Goal: Information Seeking & Learning: Learn about a topic

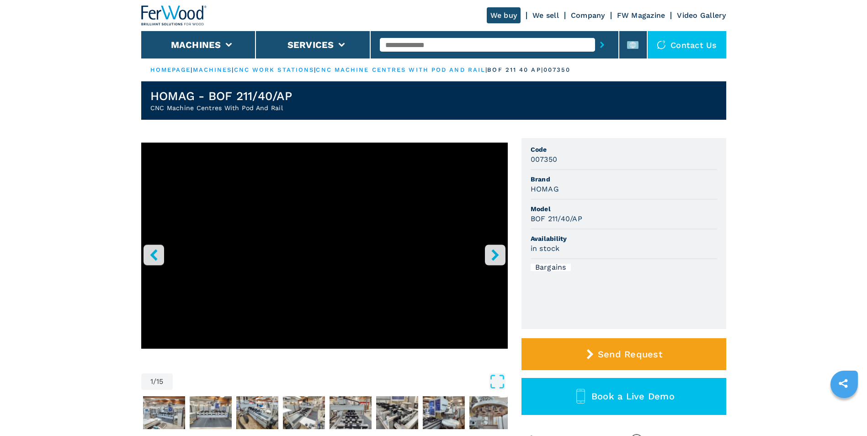
click at [497, 255] on icon "right-button" at bounding box center [494, 254] width 7 height 11
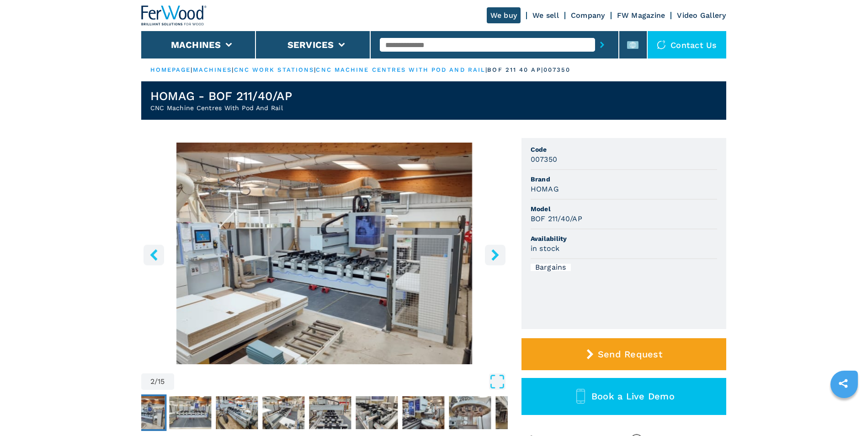
click at [497, 255] on icon "right-button" at bounding box center [494, 254] width 7 height 11
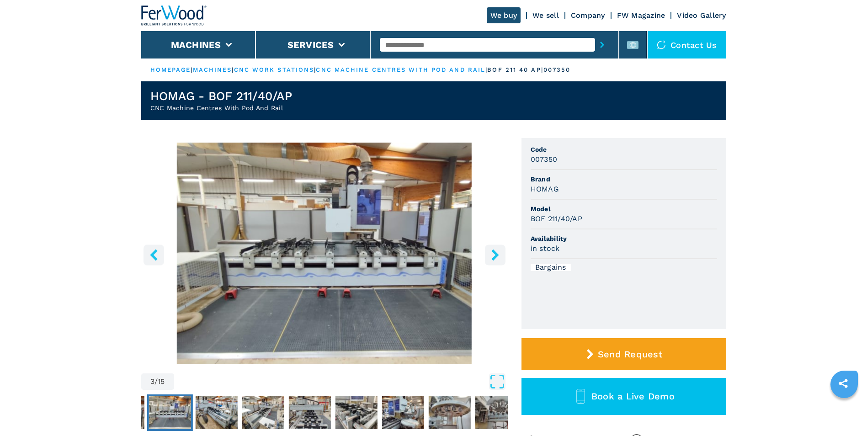
click at [497, 255] on icon "right-button" at bounding box center [494, 254] width 7 height 11
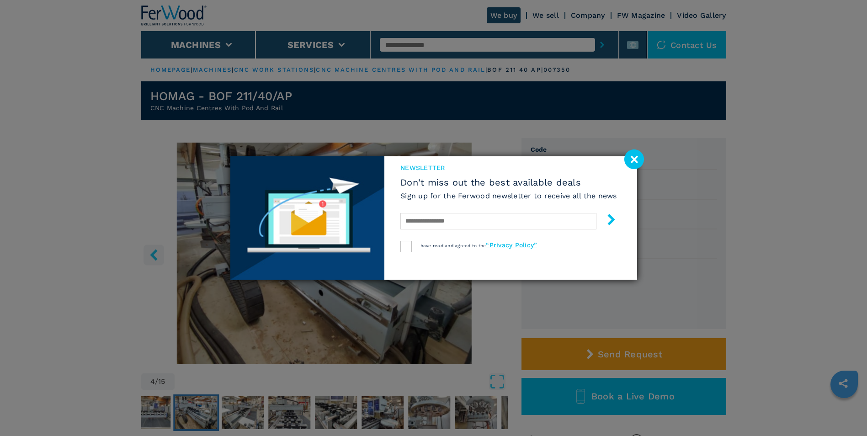
click at [630, 154] on image at bounding box center [634, 159] width 20 height 20
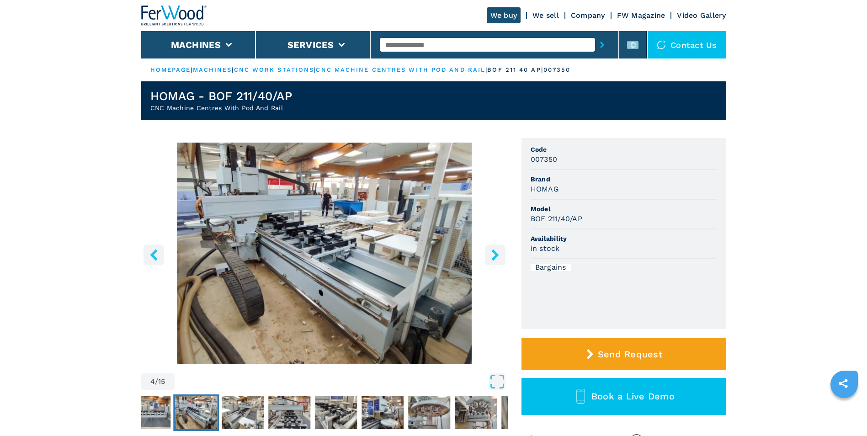
click at [492, 255] on icon "right-button" at bounding box center [494, 254] width 11 height 11
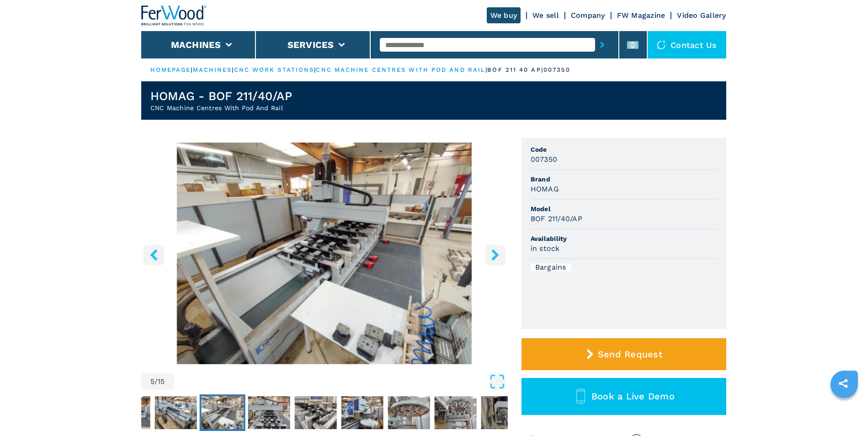
click at [492, 255] on icon "right-button" at bounding box center [494, 254] width 11 height 11
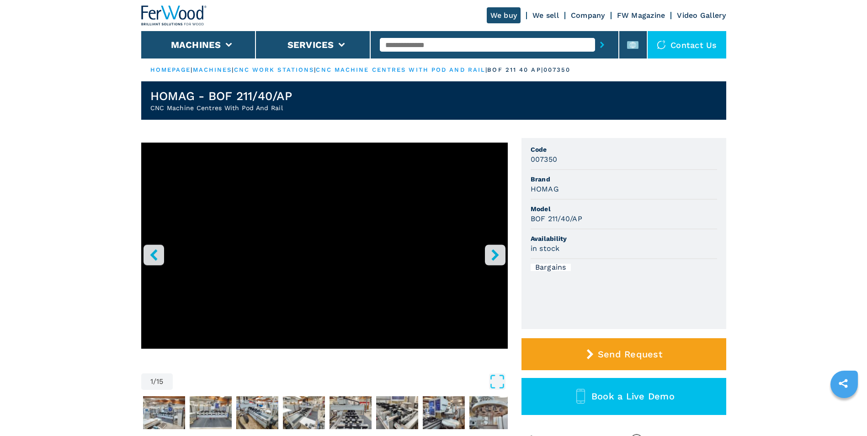
click at [496, 259] on icon "right-button" at bounding box center [494, 254] width 11 height 11
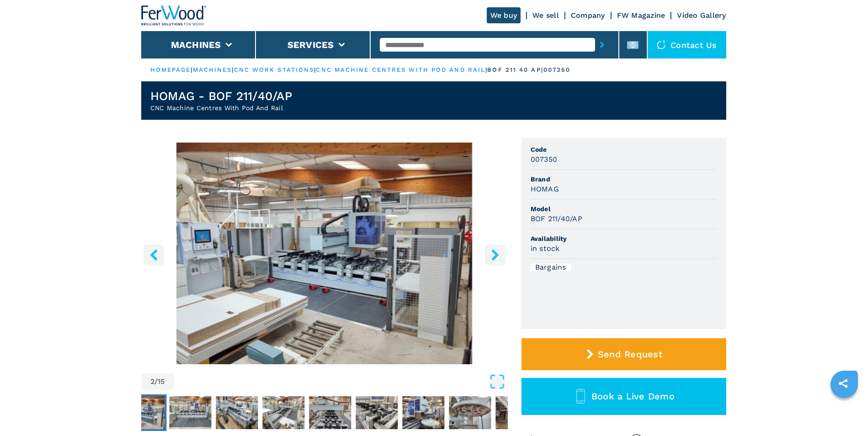
click at [495, 257] on icon "right-button" at bounding box center [494, 254] width 7 height 11
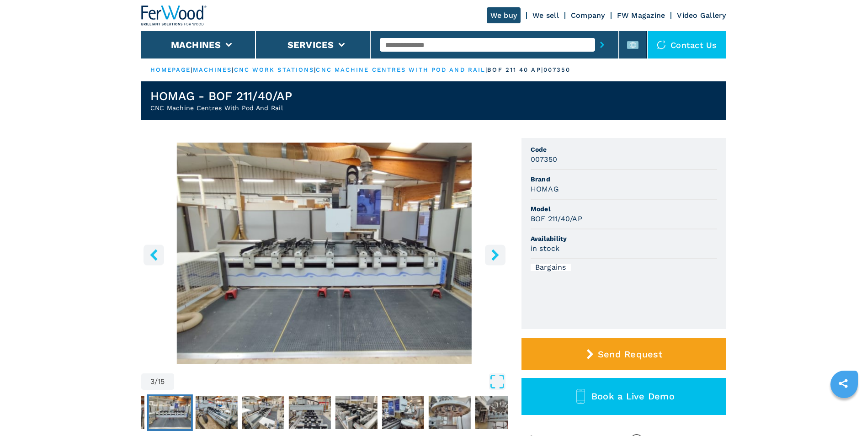
click at [494, 257] on icon "right-button" at bounding box center [494, 254] width 7 height 11
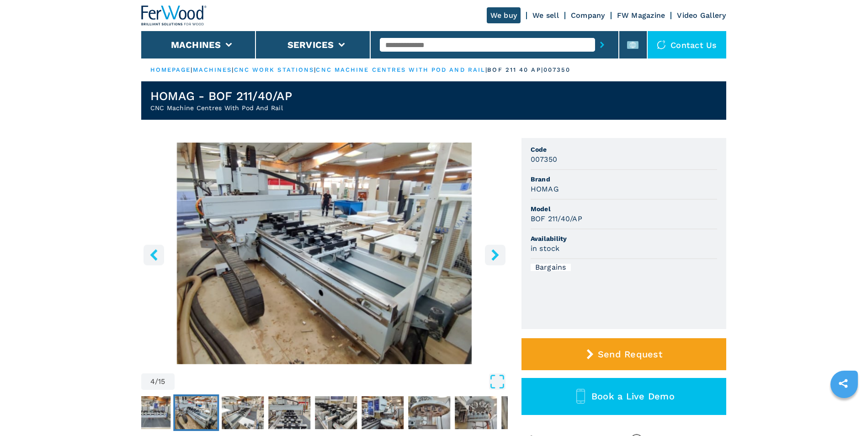
click at [494, 257] on icon "right-button" at bounding box center [494, 254] width 7 height 11
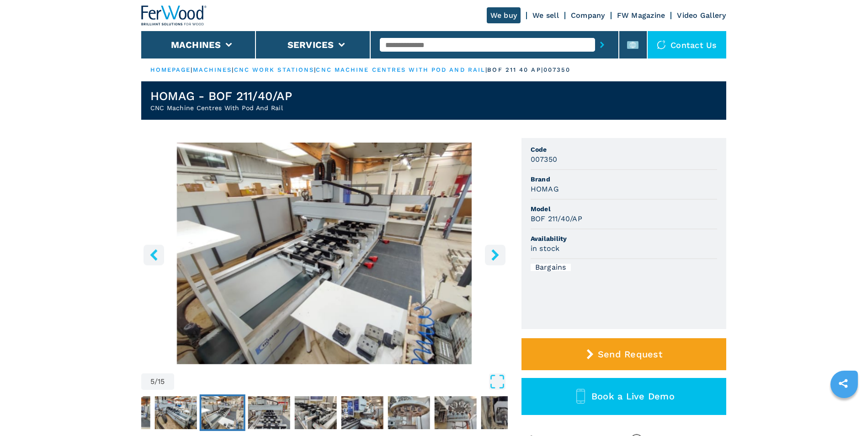
click at [494, 257] on icon "right-button" at bounding box center [494, 254] width 7 height 11
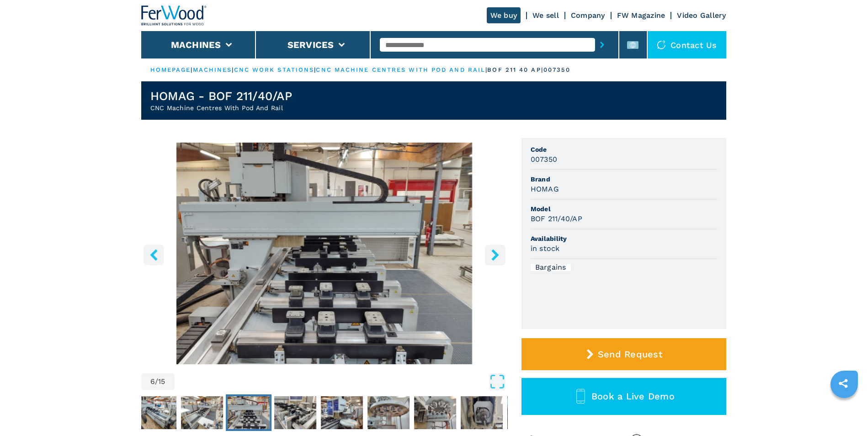
click at [494, 257] on icon "right-button" at bounding box center [494, 254] width 7 height 11
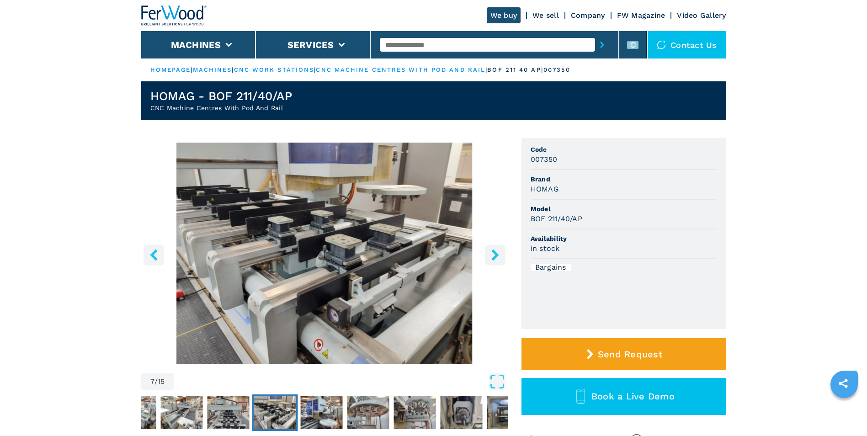
click at [494, 257] on icon "right-button" at bounding box center [494, 254] width 7 height 11
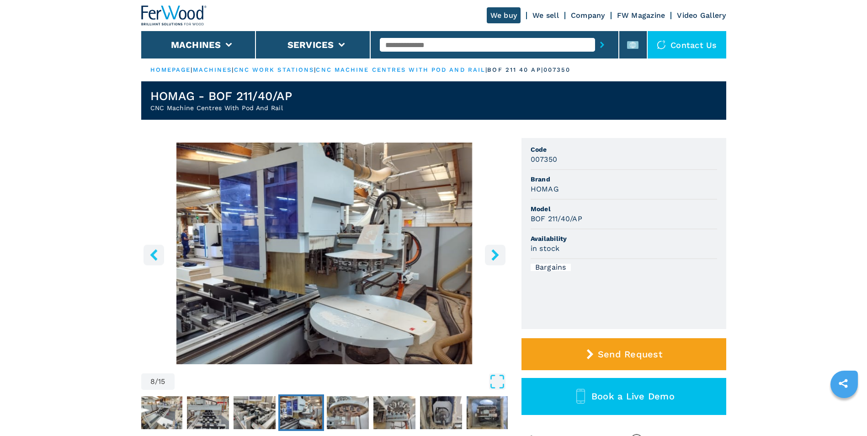
click at [155, 253] on icon "left-button" at bounding box center [153, 254] width 7 height 11
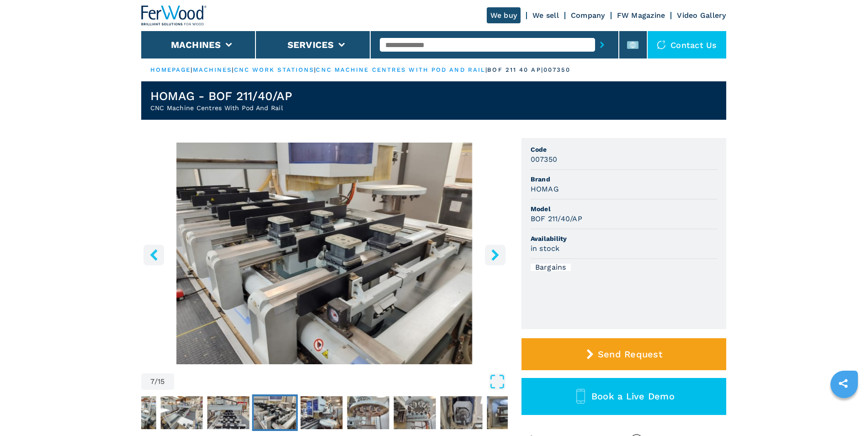
click at [491, 257] on icon "right-button" at bounding box center [494, 254] width 11 height 11
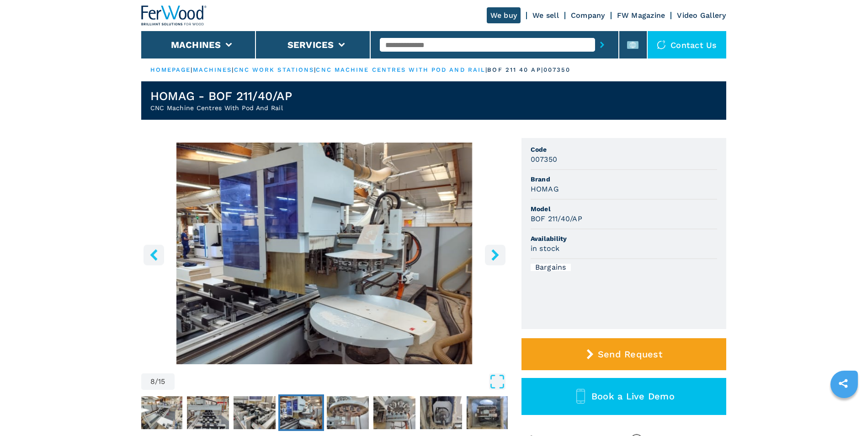
click at [490, 257] on icon "right-button" at bounding box center [494, 254] width 11 height 11
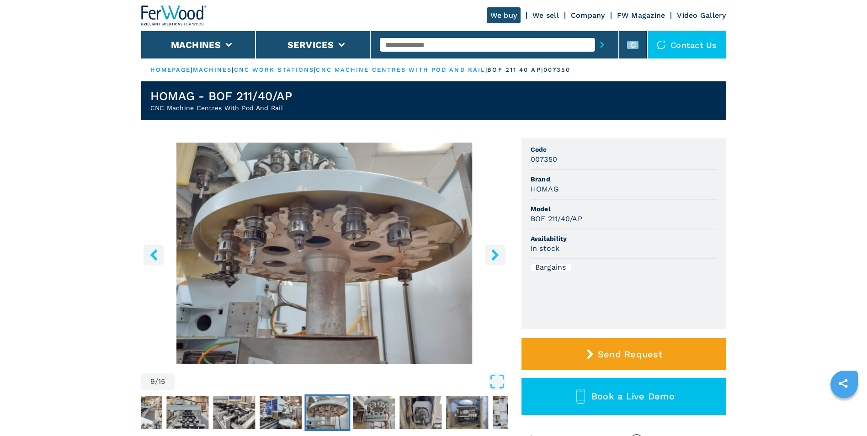
click at [499, 255] on icon "right-button" at bounding box center [494, 254] width 11 height 11
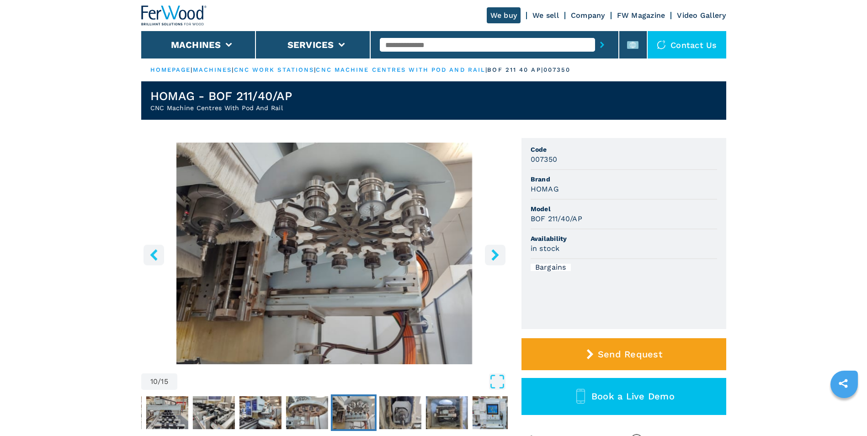
click at [499, 255] on icon "right-button" at bounding box center [494, 254] width 11 height 11
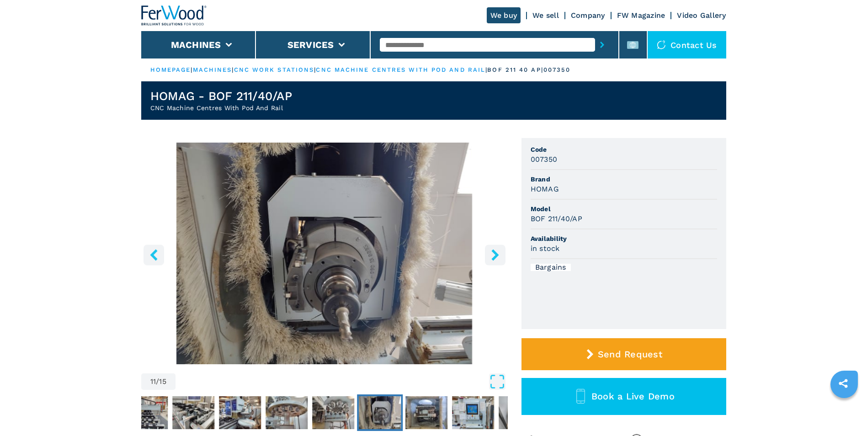
click at [495, 256] on icon "right-button" at bounding box center [494, 254] width 7 height 11
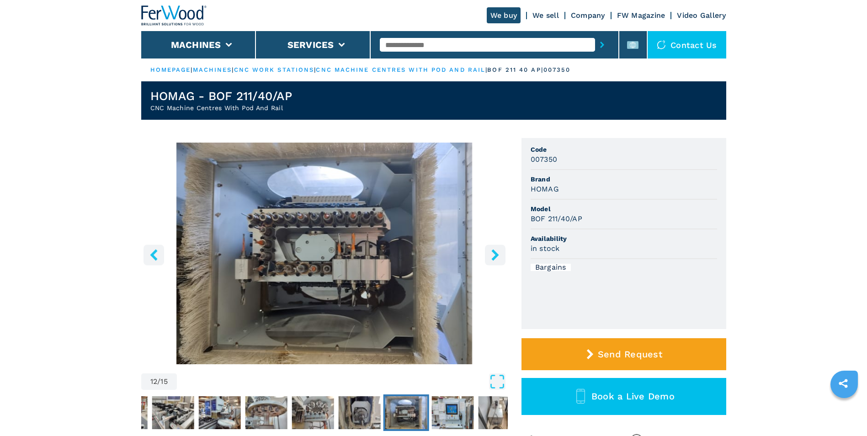
click at [495, 256] on icon "right-button" at bounding box center [494, 254] width 7 height 11
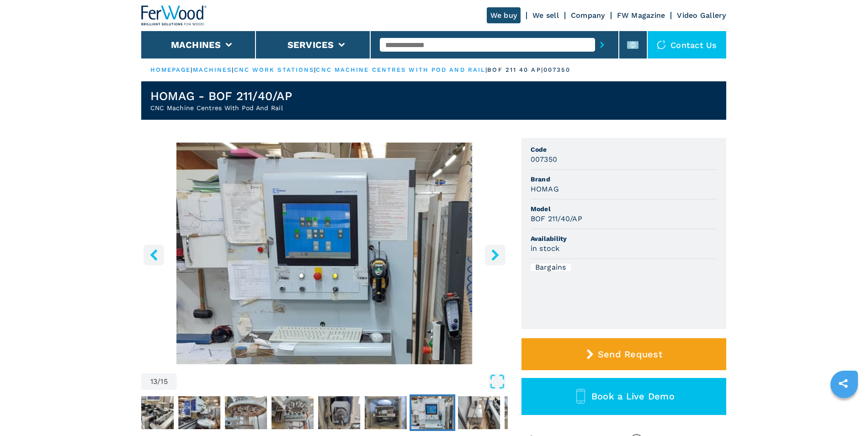
click at [495, 258] on icon "right-button" at bounding box center [494, 254] width 7 height 11
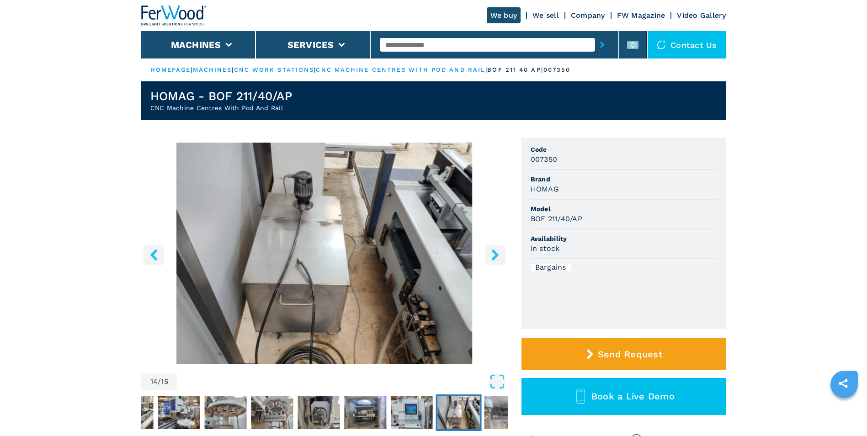
click at [495, 258] on icon "right-button" at bounding box center [494, 254] width 7 height 11
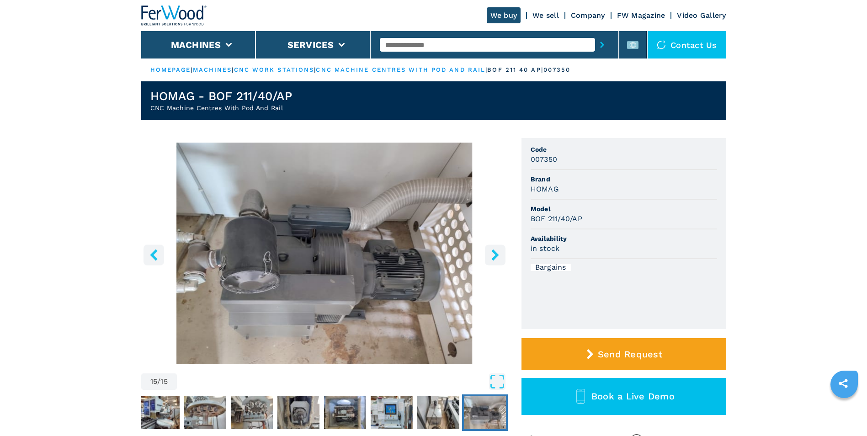
click at [495, 258] on icon "right-button" at bounding box center [494, 254] width 7 height 11
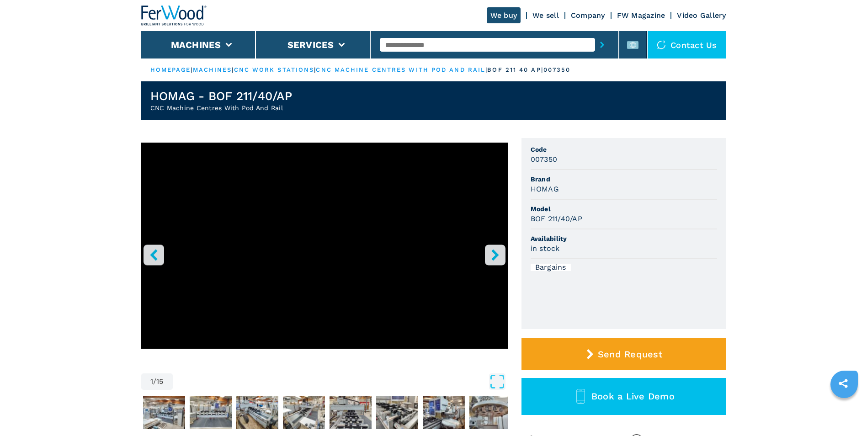
click at [495, 258] on icon "right-button" at bounding box center [494, 254] width 7 height 11
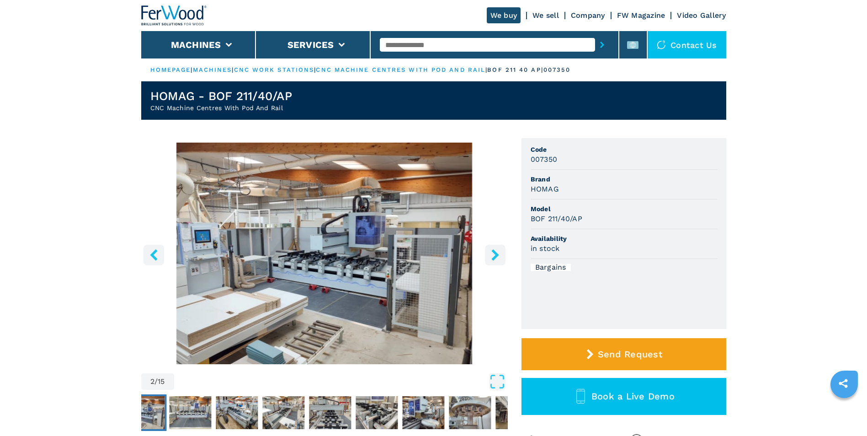
click at [495, 258] on icon "right-button" at bounding box center [494, 254] width 7 height 11
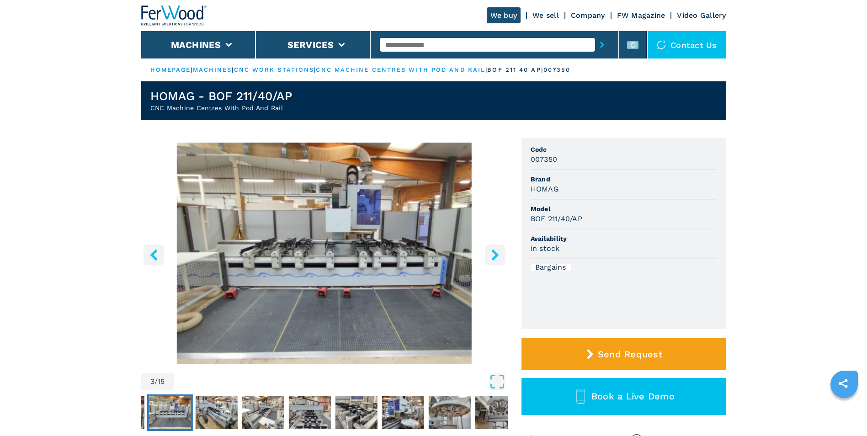
click at [495, 258] on icon "right-button" at bounding box center [494, 254] width 7 height 11
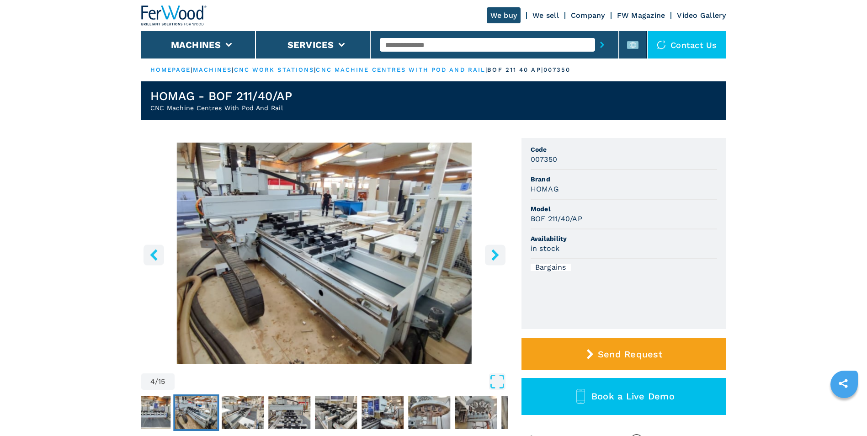
click at [495, 258] on icon "right-button" at bounding box center [494, 254] width 7 height 11
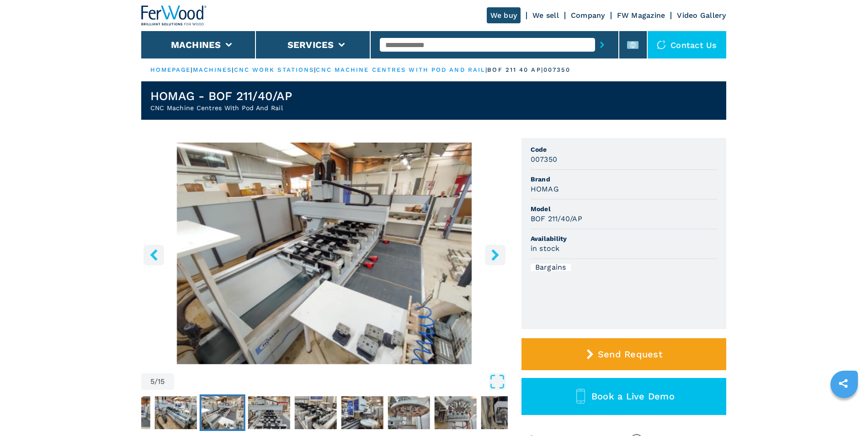
click at [495, 258] on icon "right-button" at bounding box center [494, 254] width 7 height 11
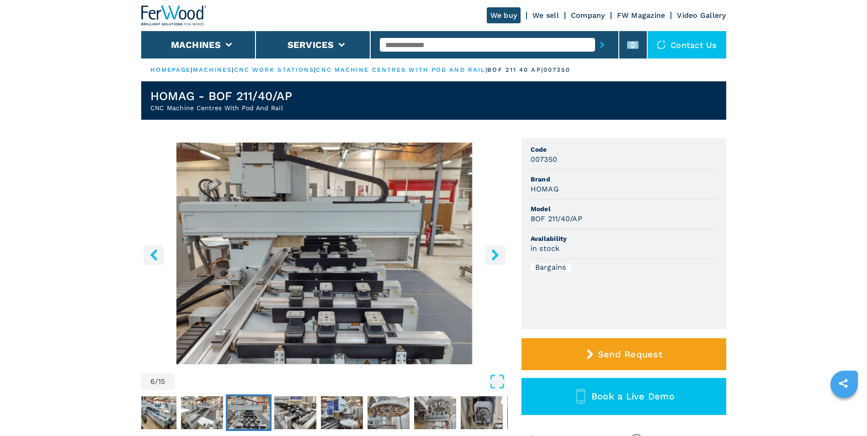
click at [495, 258] on icon "right-button" at bounding box center [494, 254] width 7 height 11
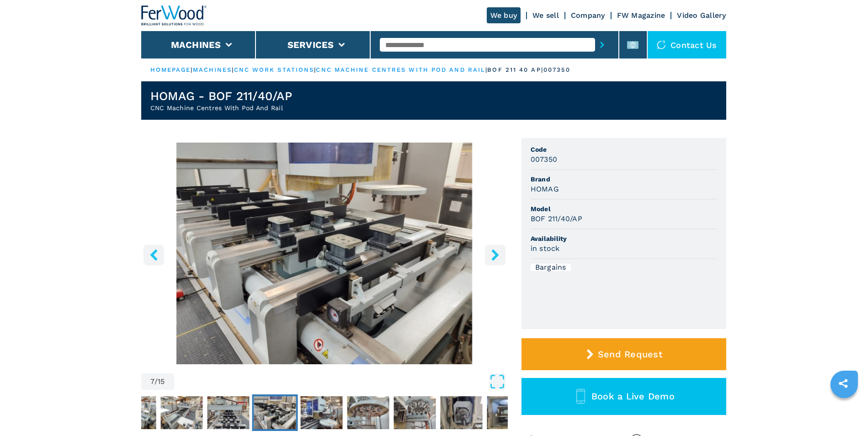
click at [495, 259] on icon "right-button" at bounding box center [494, 254] width 11 height 11
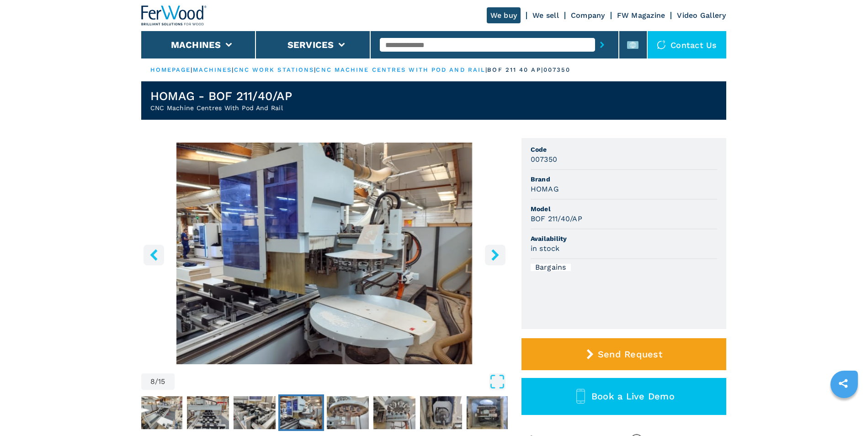
click at [488, 266] on img "Go to Slide 8" at bounding box center [324, 254] width 366 height 222
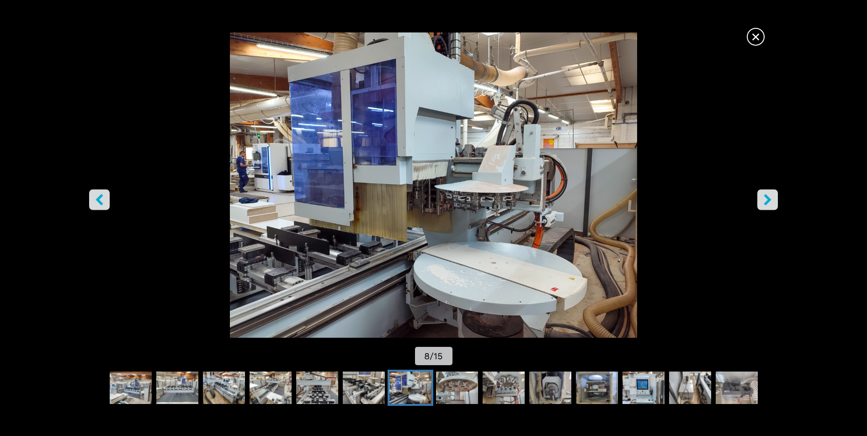
click at [753, 130] on img "Go to Slide 8" at bounding box center [433, 184] width 780 height 305
click at [762, 199] on icon "right-button" at bounding box center [767, 199] width 11 height 11
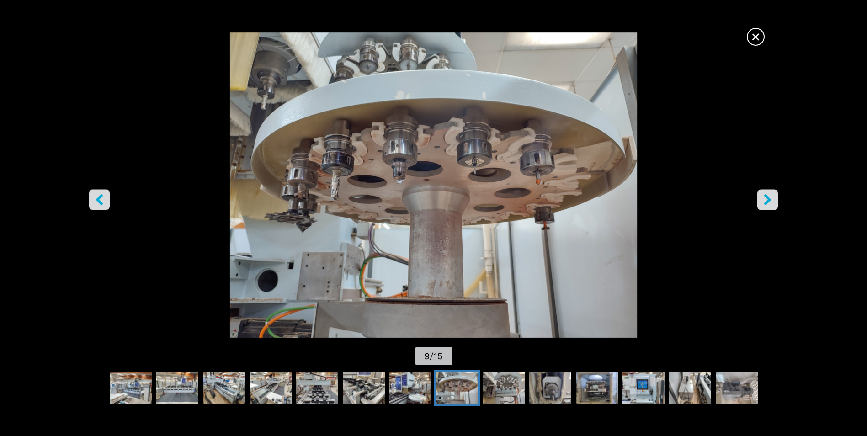
click at [764, 206] on button "right-button" at bounding box center [767, 200] width 21 height 21
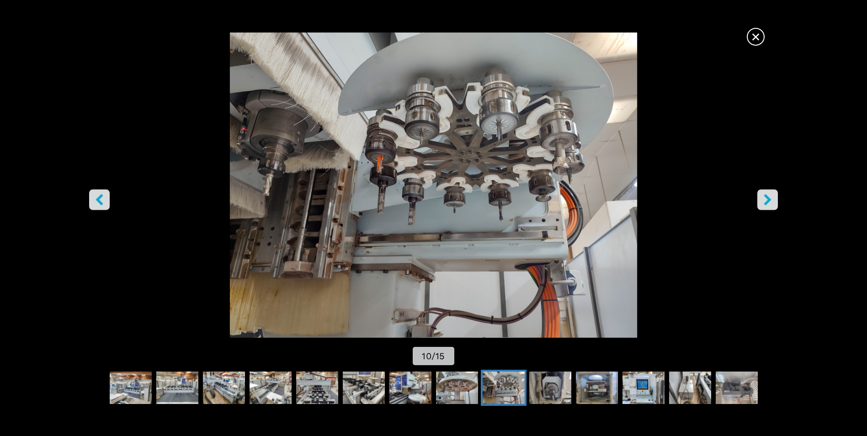
click at [761, 40] on span "×" at bounding box center [756, 35] width 16 height 16
